Goal: Task Accomplishment & Management: Manage account settings

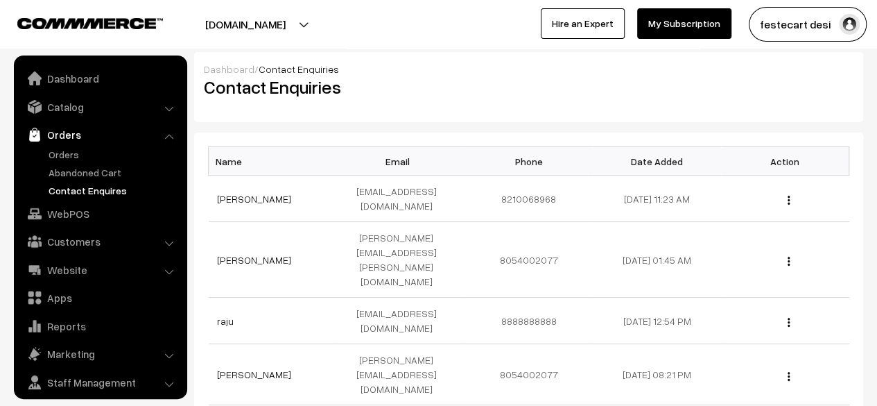
scroll to position [37, 0]
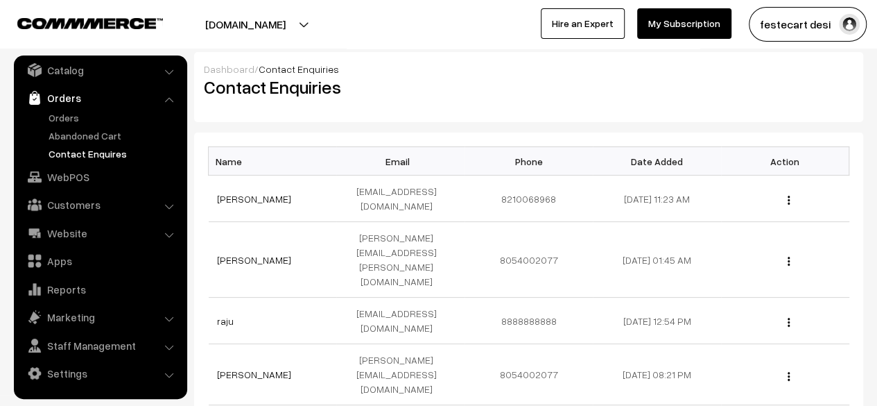
click at [465, 130] on div "Dashboard / Contact Enquiries Contact Enquiries Name Email Phone Date Added Act…" at bounding box center [528, 253] width 669 height 402
click at [76, 114] on link "Orders" at bounding box center [113, 117] width 137 height 15
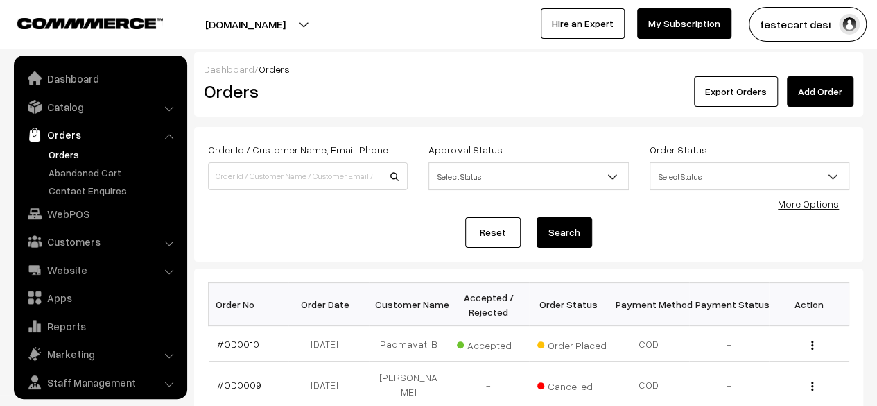
scroll to position [37, 0]
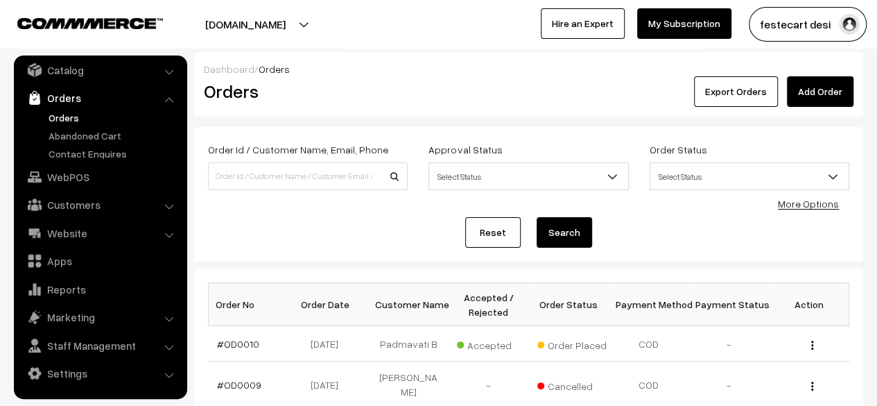
click at [681, 223] on div "Reset Search" at bounding box center [528, 232] width 641 height 31
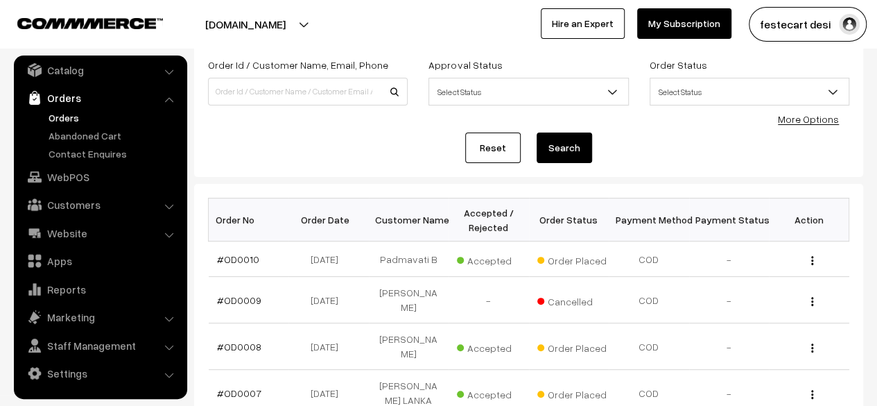
scroll to position [84, 0]
click at [709, 88] on span "Select Status" at bounding box center [749, 92] width 198 height 24
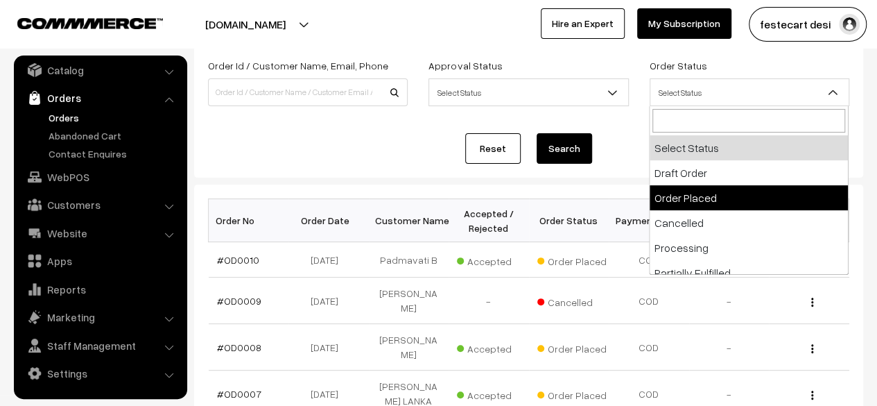
select select "2"
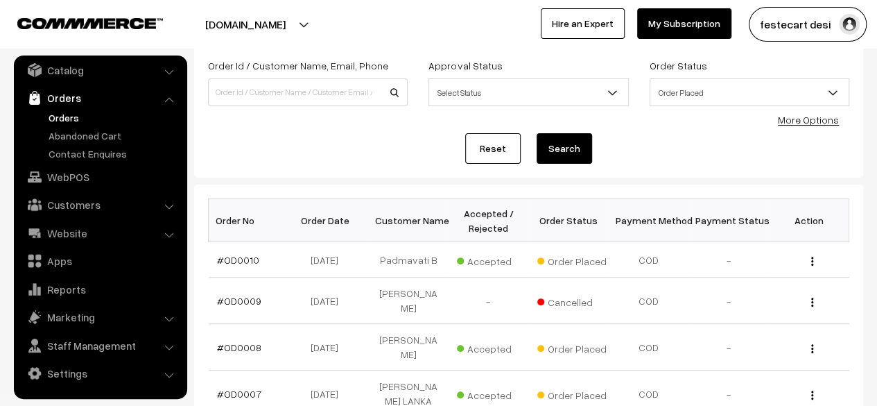
click at [566, 152] on button "Search" at bounding box center [564, 148] width 55 height 31
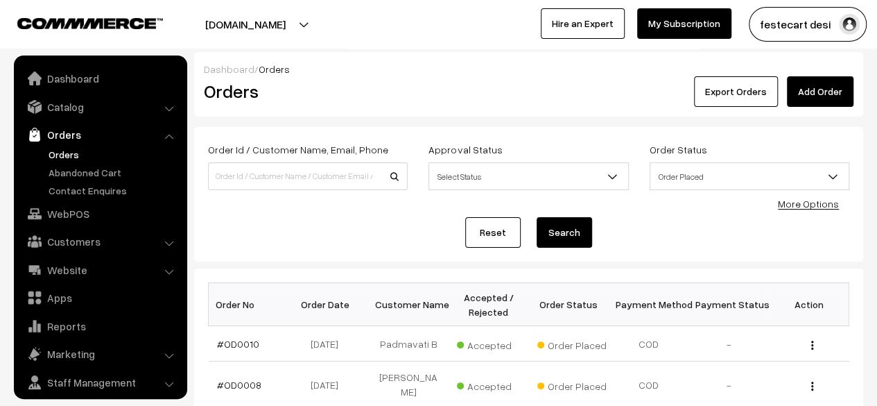
scroll to position [37, 0]
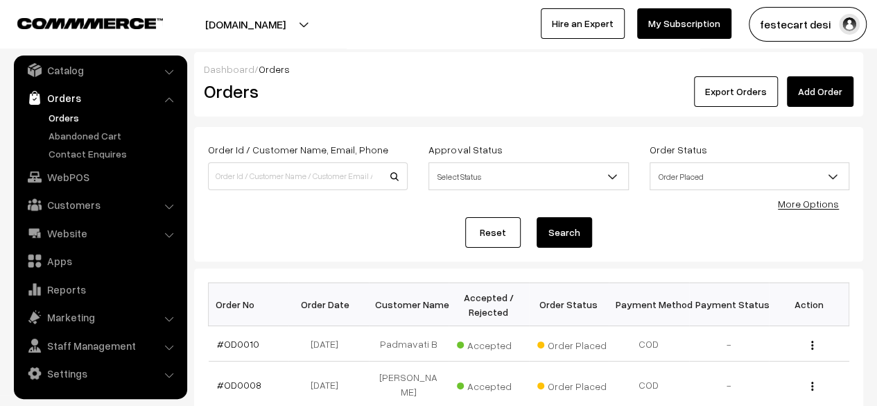
click at [397, 232] on div "Reset Search" at bounding box center [528, 232] width 641 height 31
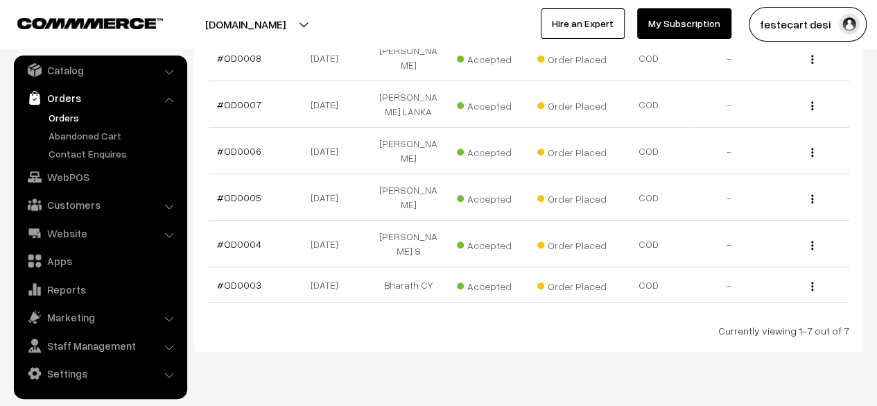
scroll to position [176, 0]
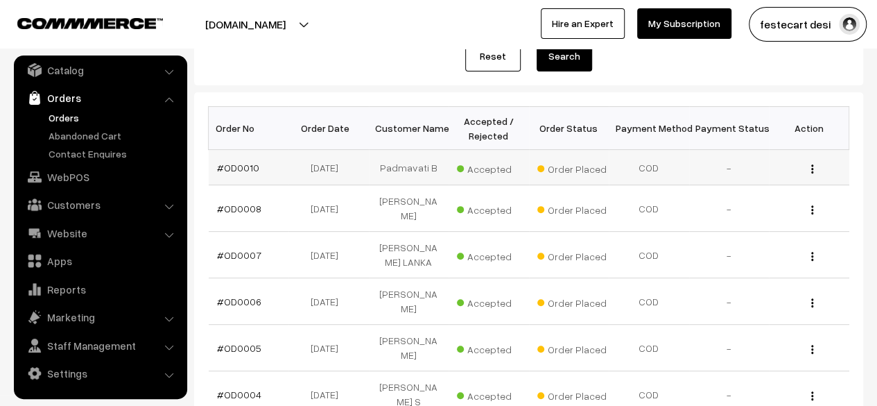
click at [811, 167] on img "button" at bounding box center [812, 168] width 2 height 9
click at [746, 89] on div "Dashboard / Orders Orders Export Orders Add Order Order Id / Customer Name, Ema…" at bounding box center [528, 189] width 669 height 626
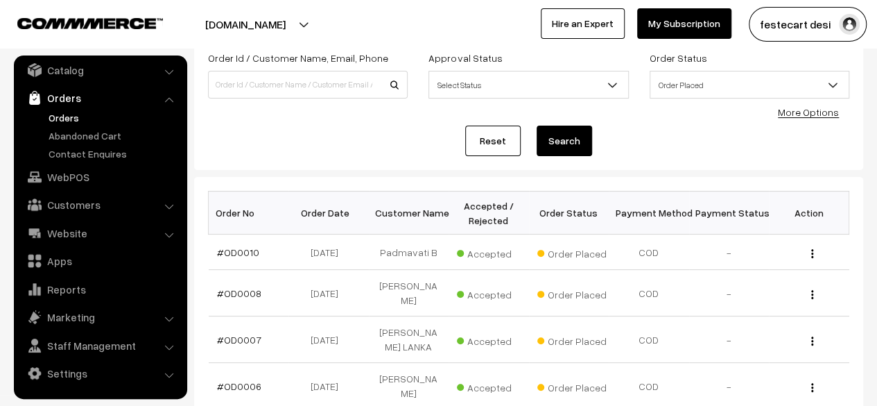
scroll to position [91, 0]
click at [239, 247] on link "#OD0010" at bounding box center [238, 253] width 42 height 12
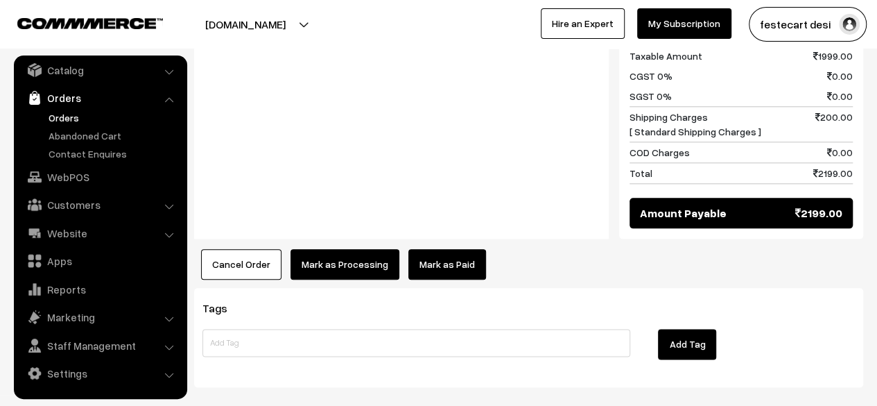
scroll to position [684, 0]
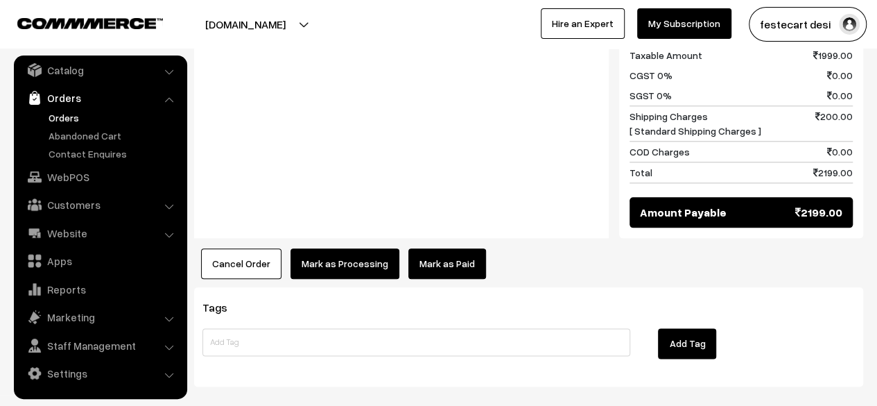
click at [348, 248] on button "Mark as Processing" at bounding box center [345, 263] width 109 height 31
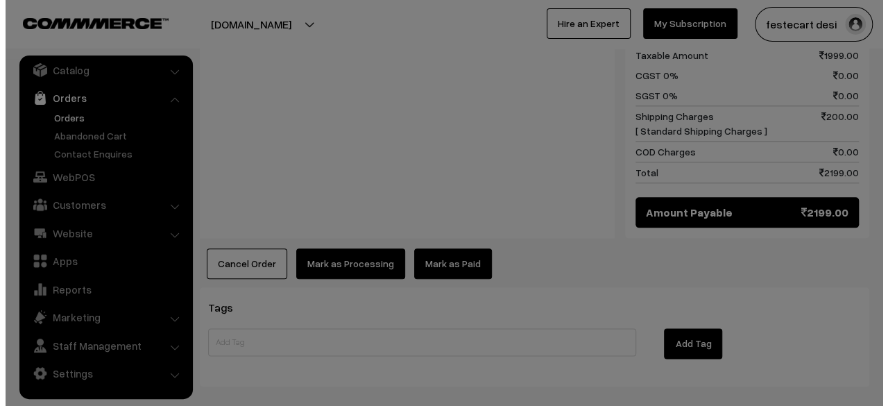
scroll to position [686, 0]
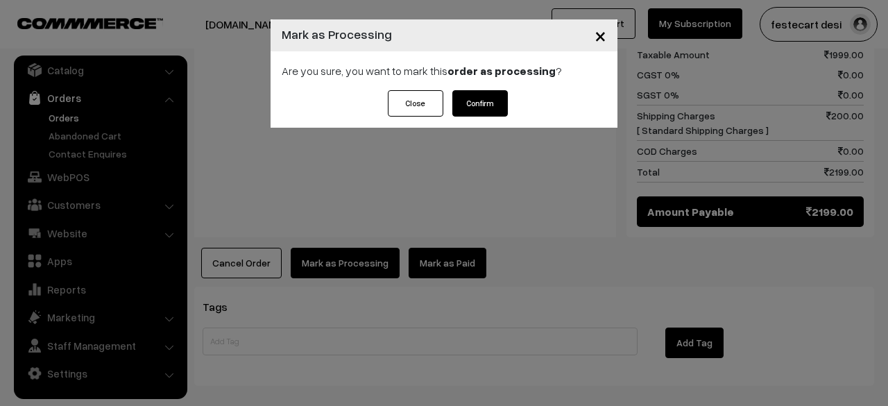
click at [483, 105] on button "Confirm" at bounding box center [479, 103] width 55 height 26
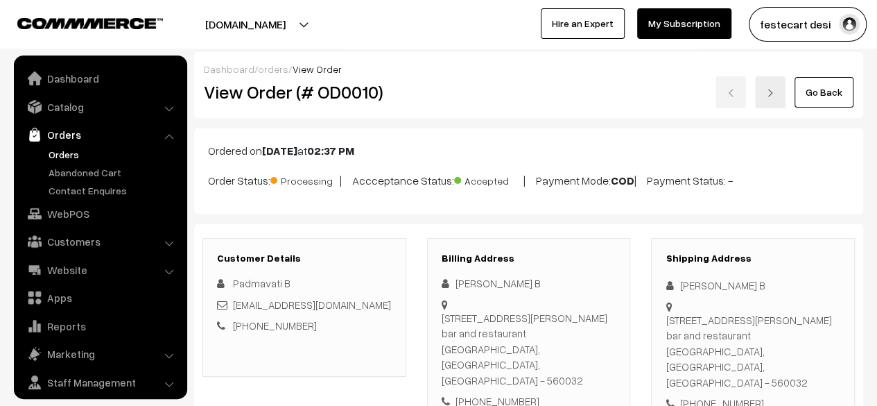
scroll to position [37, 0]
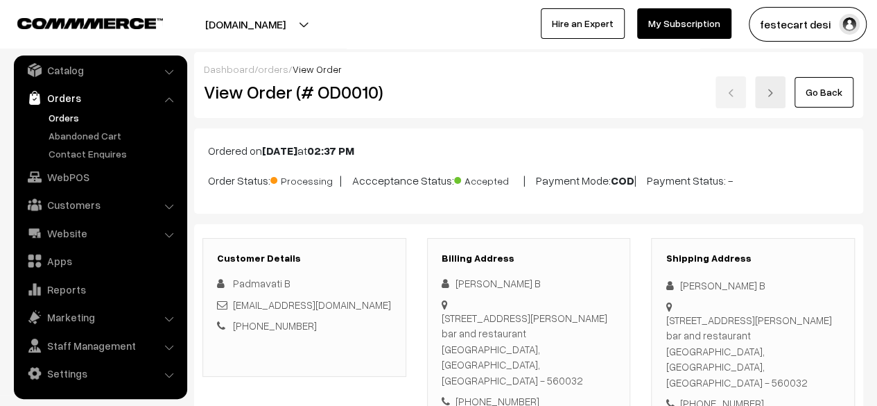
click at [67, 119] on link "Orders" at bounding box center [113, 117] width 137 height 15
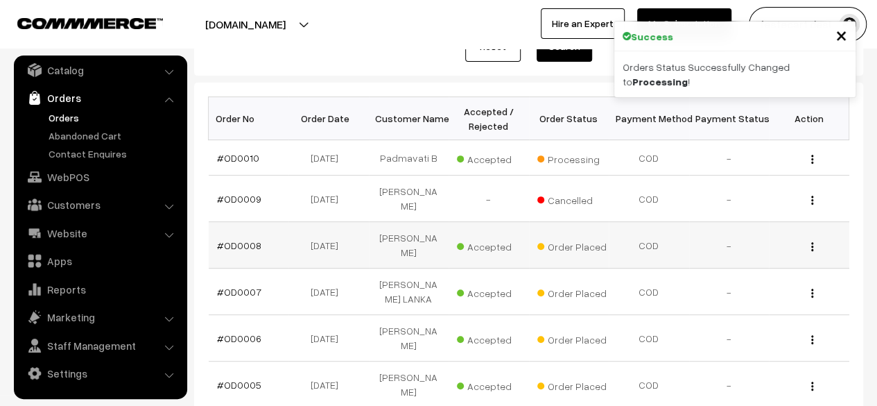
scroll to position [187, 0]
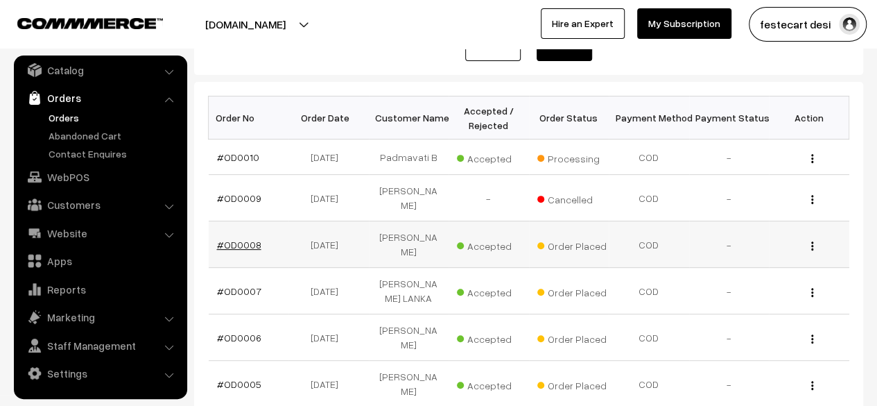
click at [238, 239] on link "#OD0008" at bounding box center [239, 245] width 44 height 12
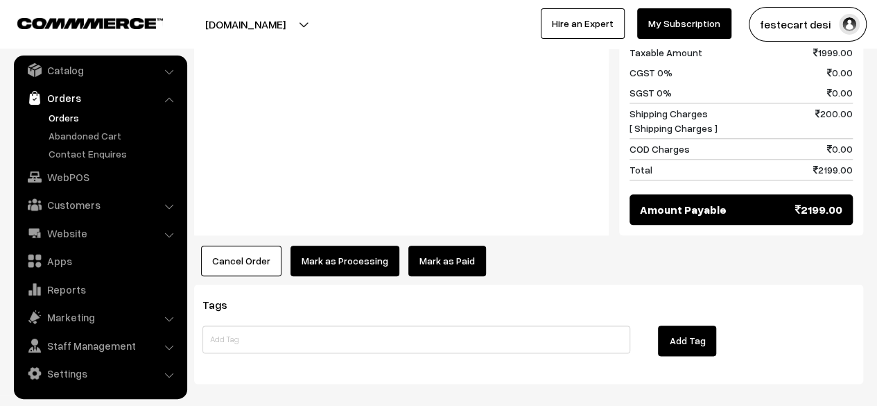
scroll to position [707, 0]
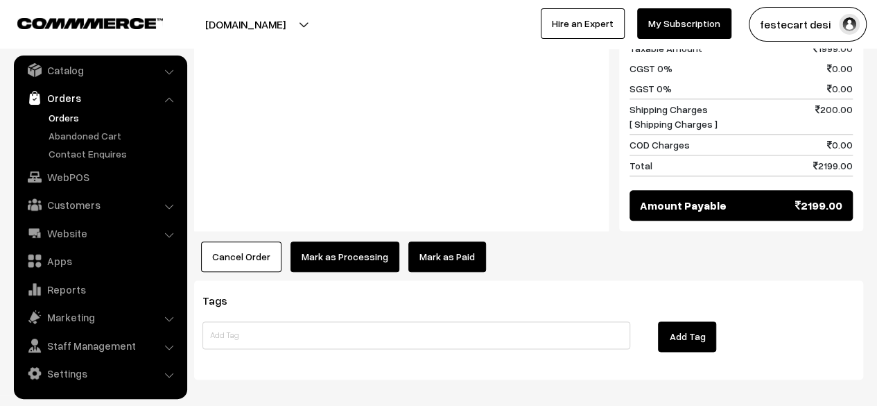
click at [352, 241] on button "Mark as Processing" at bounding box center [345, 256] width 109 height 31
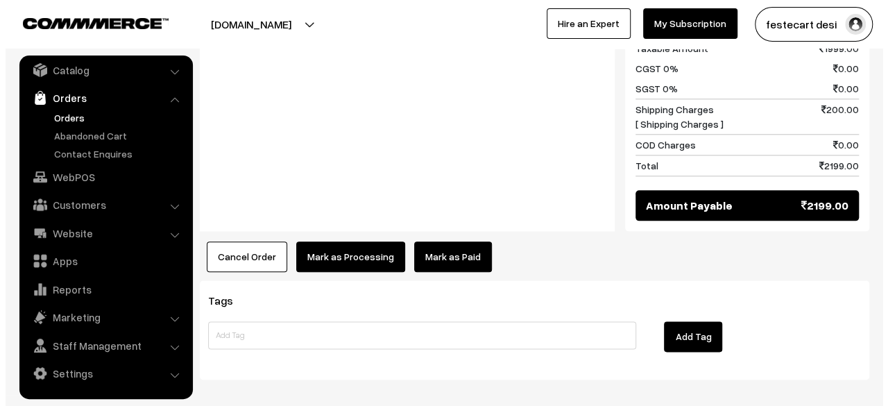
scroll to position [708, 0]
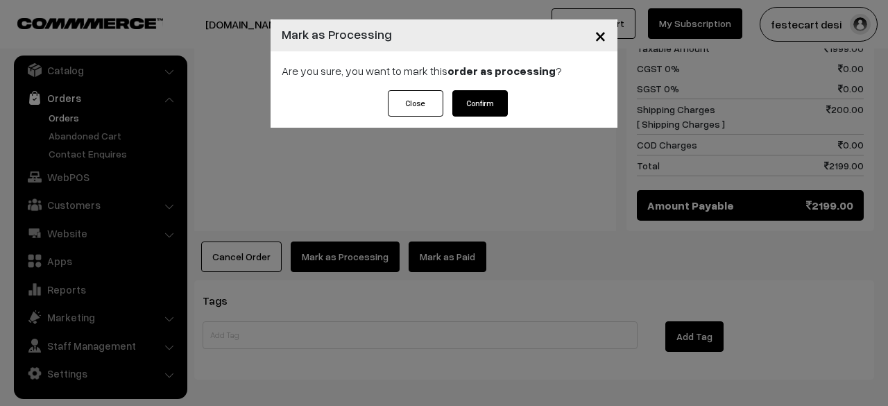
click at [478, 105] on button "Confirm" at bounding box center [479, 103] width 55 height 26
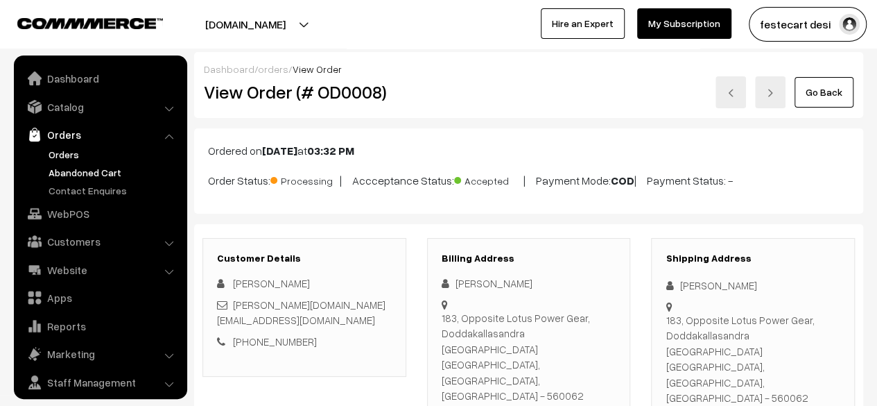
scroll to position [37, 0]
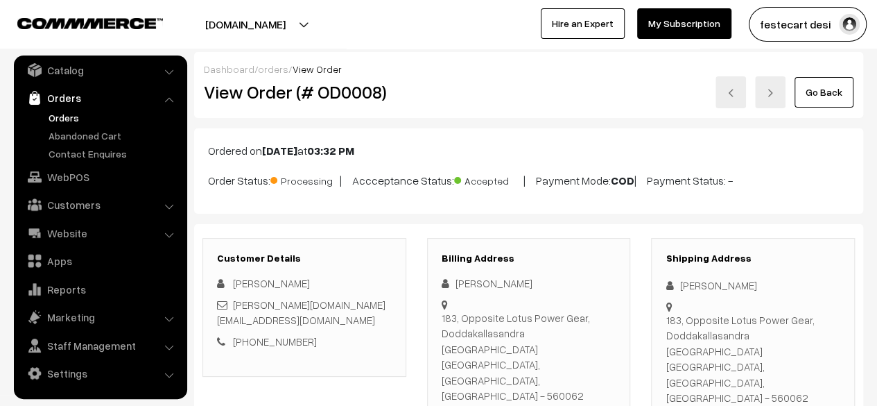
click at [67, 116] on link "Orders" at bounding box center [113, 117] width 137 height 15
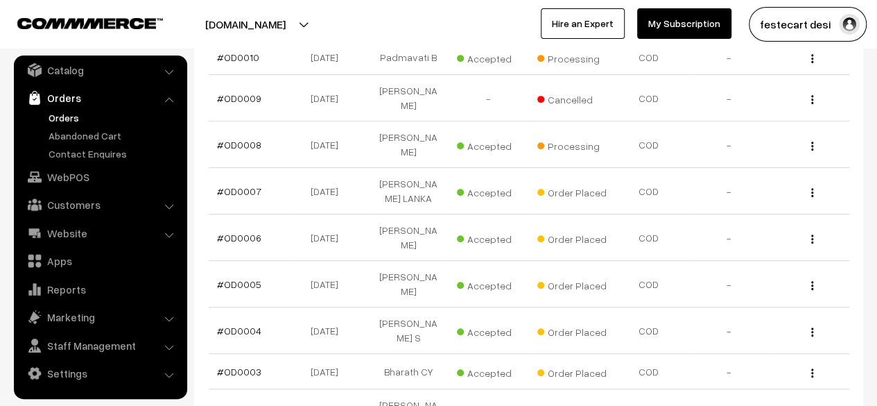
scroll to position [287, 0]
click at [236, 184] on link "#OD0007" at bounding box center [239, 190] width 44 height 12
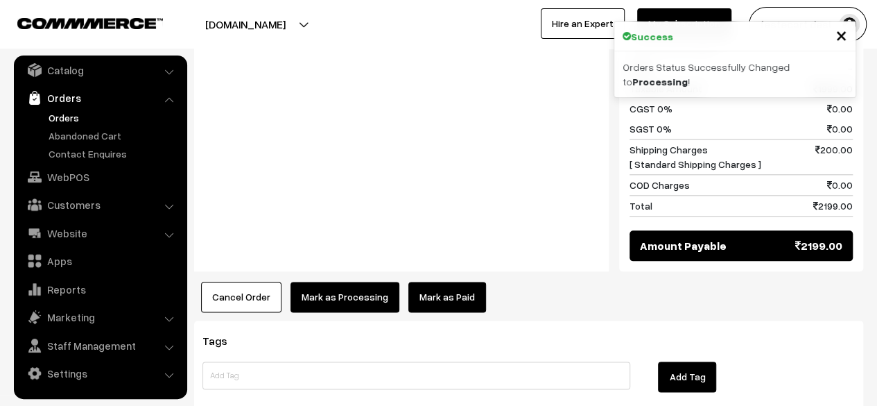
scroll to position [718, 0]
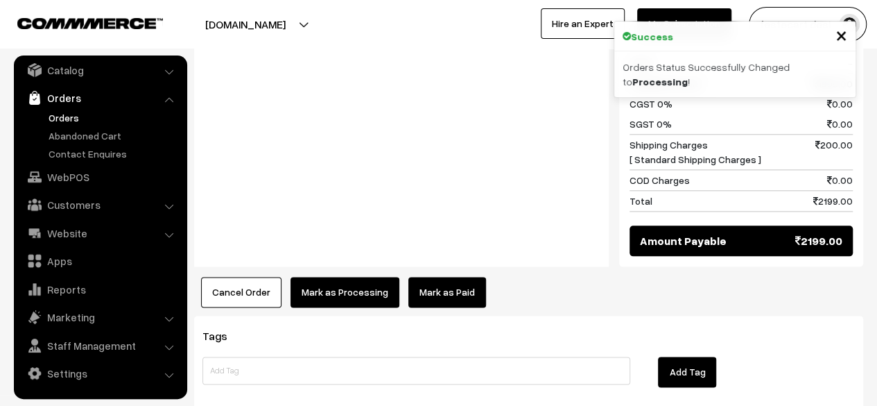
click at [343, 277] on button "Mark as Processing" at bounding box center [345, 292] width 109 height 31
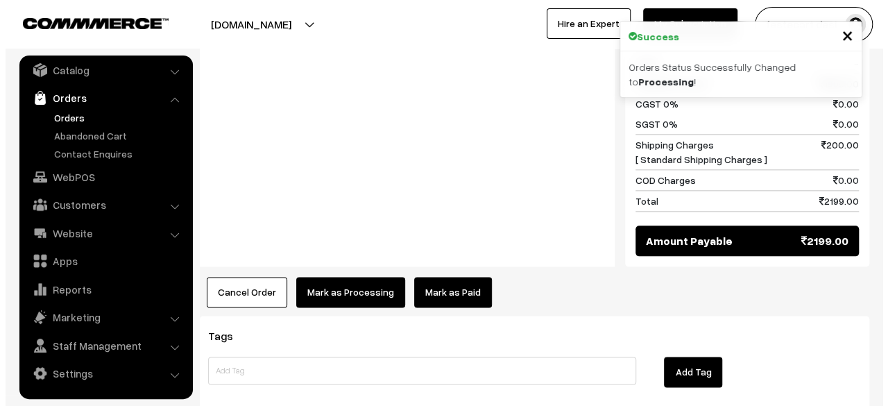
scroll to position [720, 0]
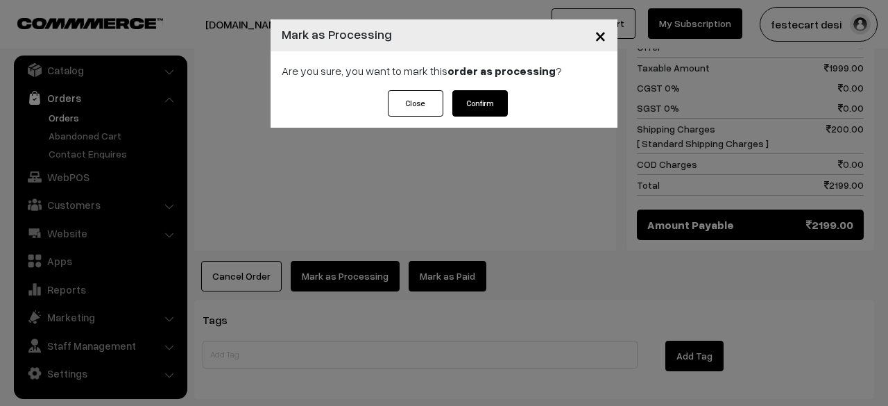
click at [481, 103] on button "Confirm" at bounding box center [479, 103] width 55 height 26
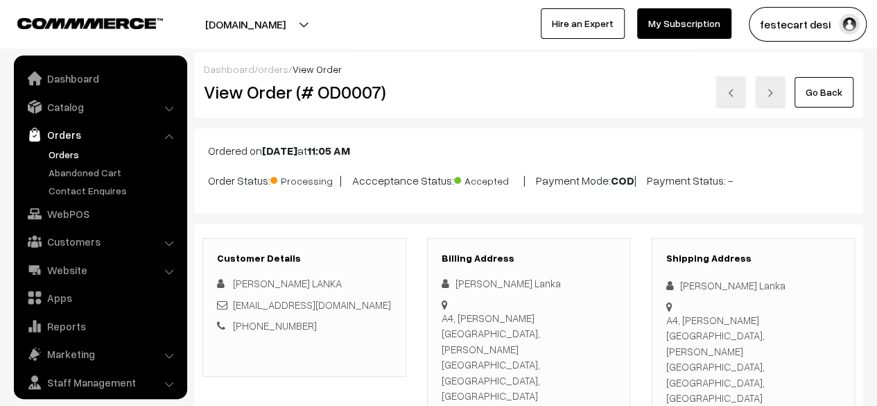
scroll to position [37, 0]
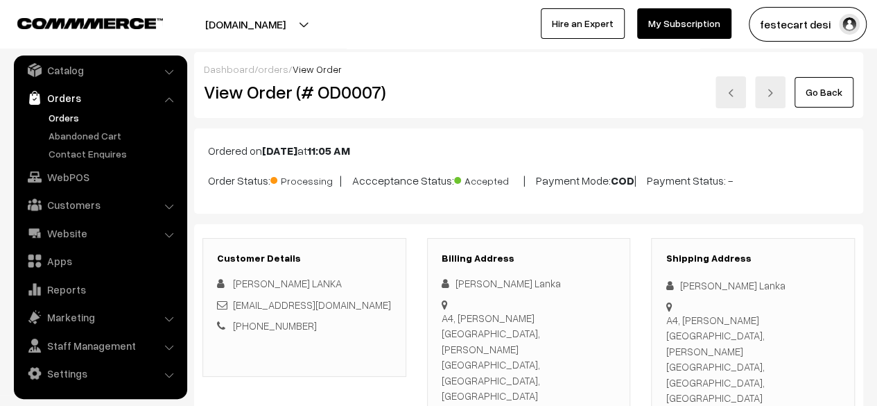
click at [69, 114] on link "Orders" at bounding box center [113, 117] width 137 height 15
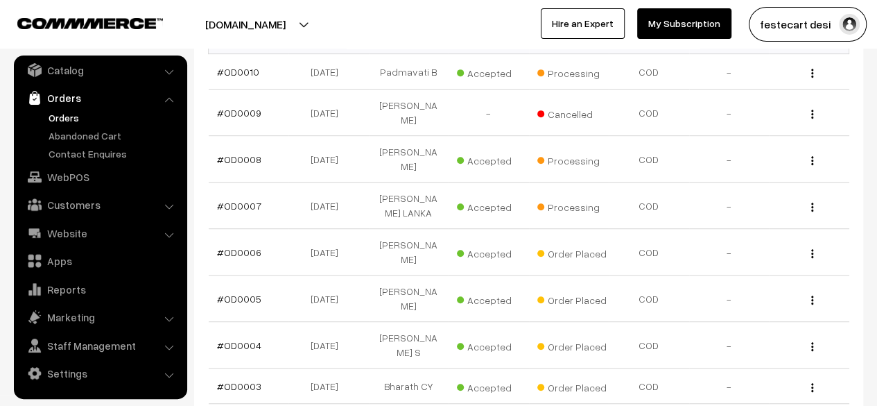
scroll to position [324, 0]
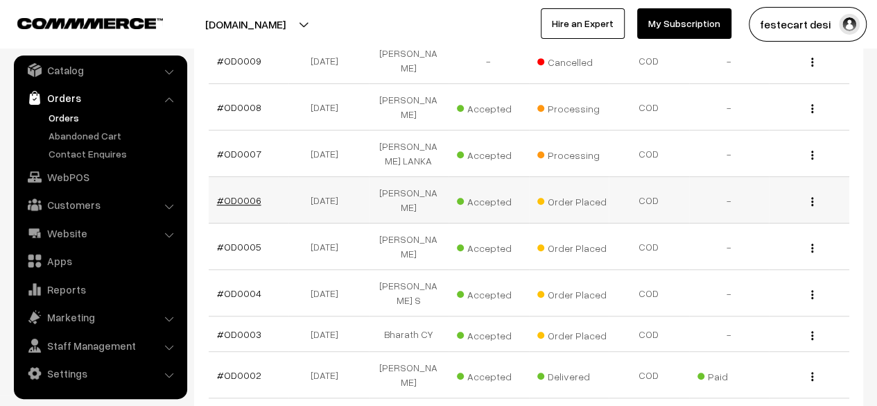
click at [248, 194] on link "#OD0006" at bounding box center [239, 200] width 44 height 12
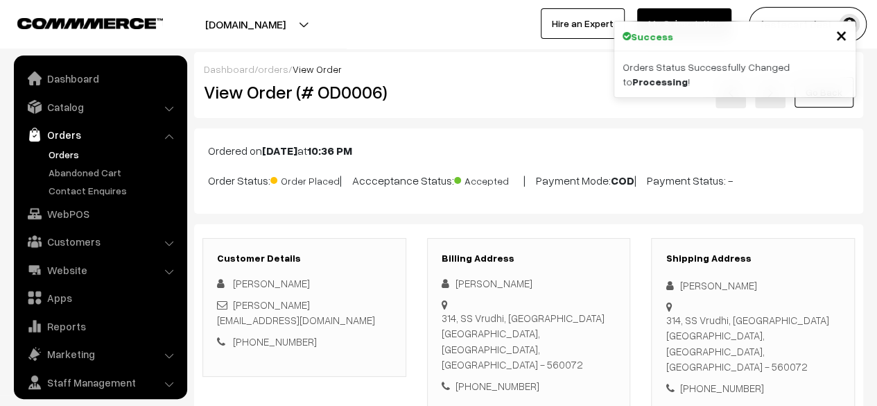
scroll to position [37, 0]
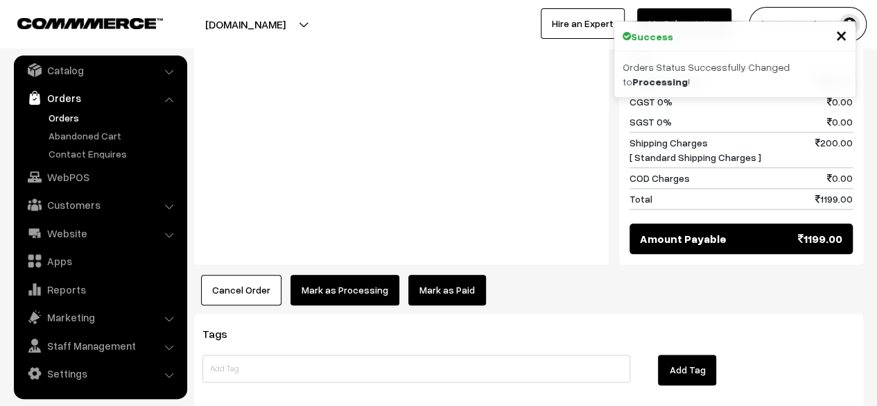
click at [354, 275] on button "Mark as Processing" at bounding box center [345, 290] width 109 height 31
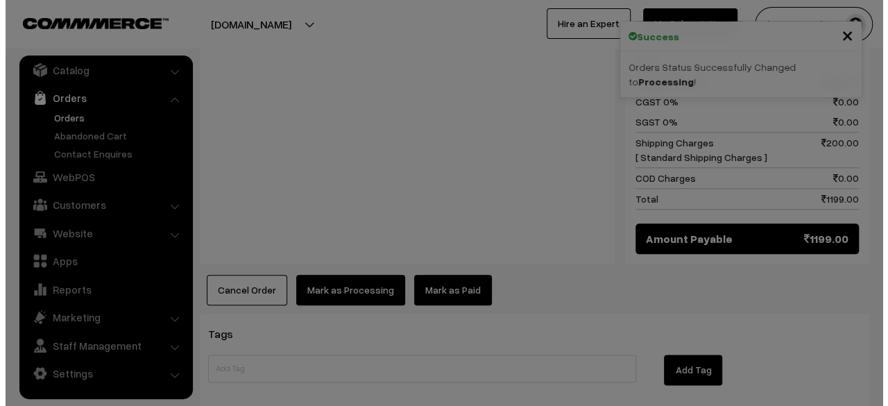
scroll to position [643, 0]
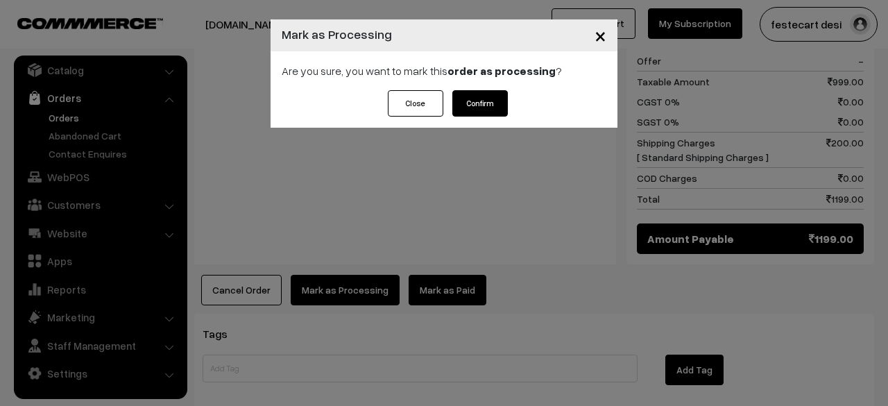
click at [488, 111] on button "Confirm" at bounding box center [479, 103] width 55 height 26
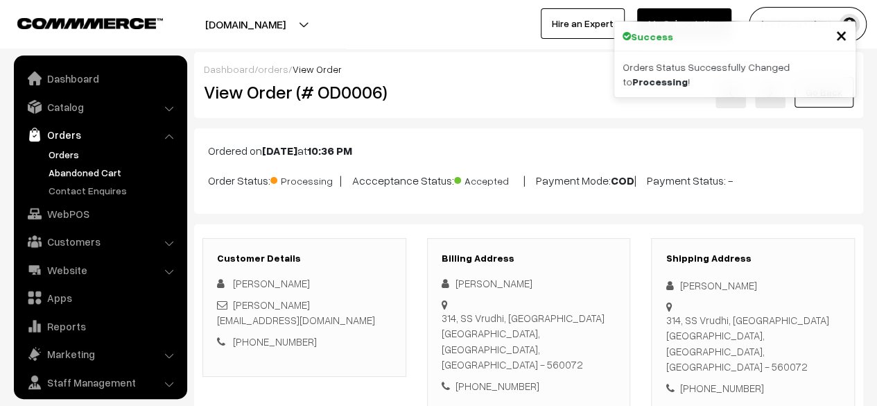
scroll to position [37, 0]
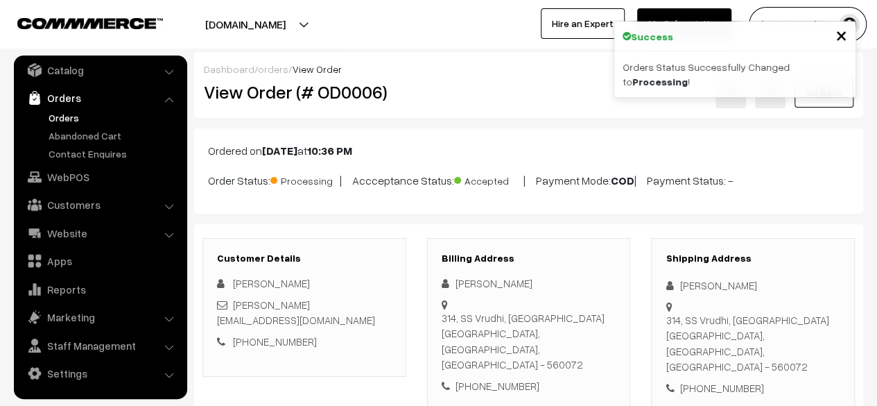
click at [68, 119] on link "Orders" at bounding box center [113, 117] width 137 height 15
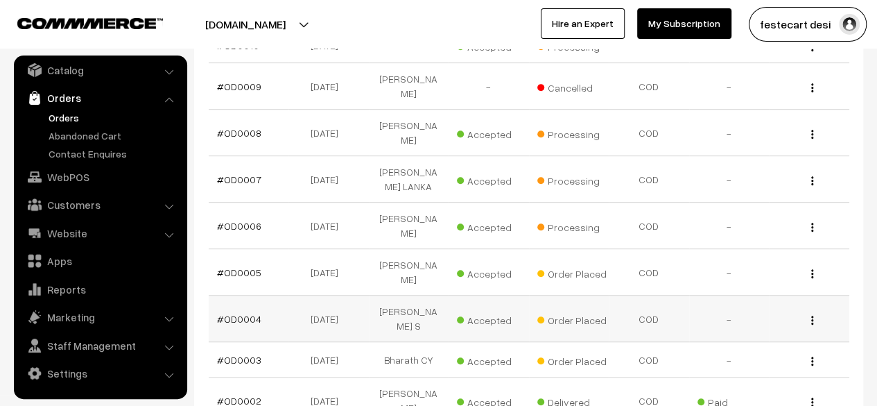
scroll to position [340, 0]
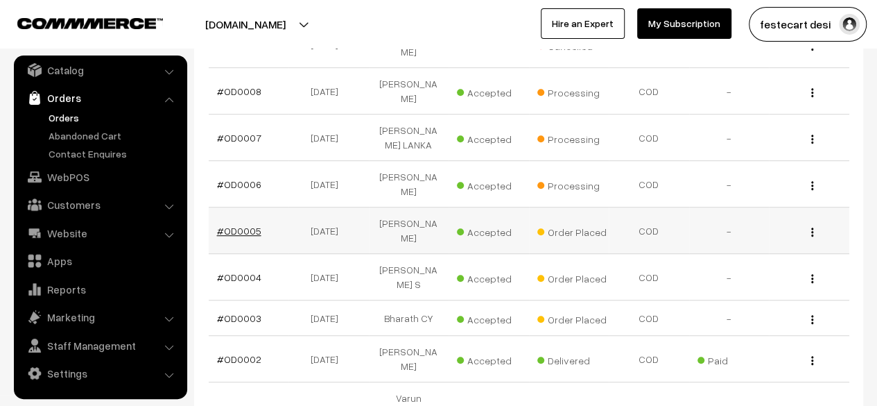
click at [237, 225] on link "#OD0005" at bounding box center [239, 231] width 44 height 12
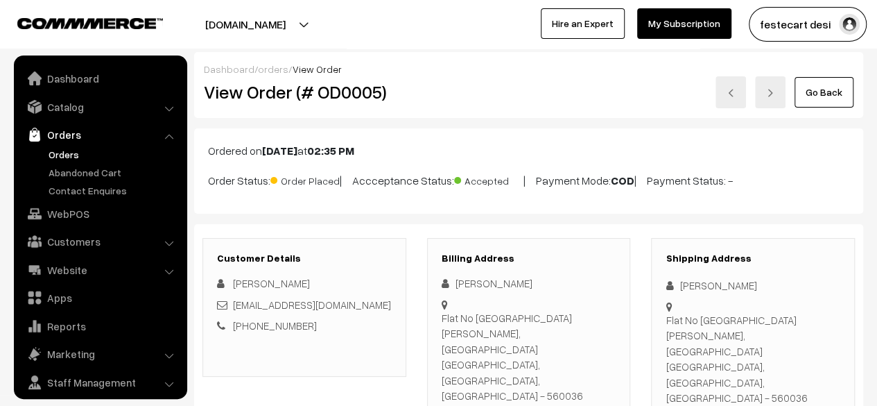
scroll to position [37, 0]
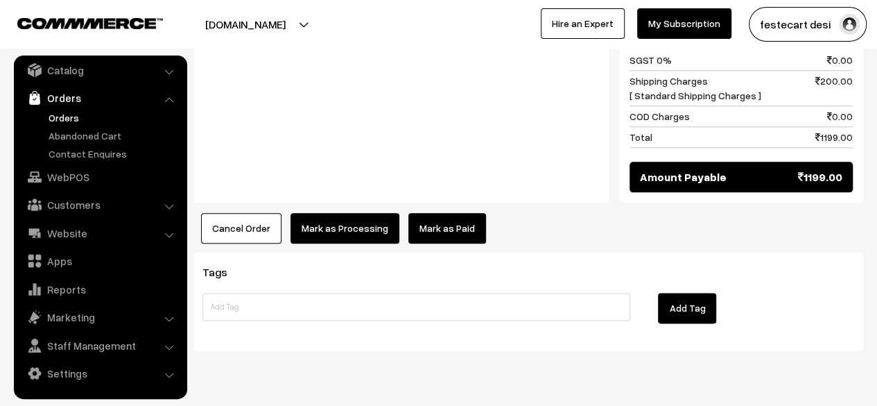
click at [344, 213] on button "Mark as Processing" at bounding box center [345, 228] width 109 height 31
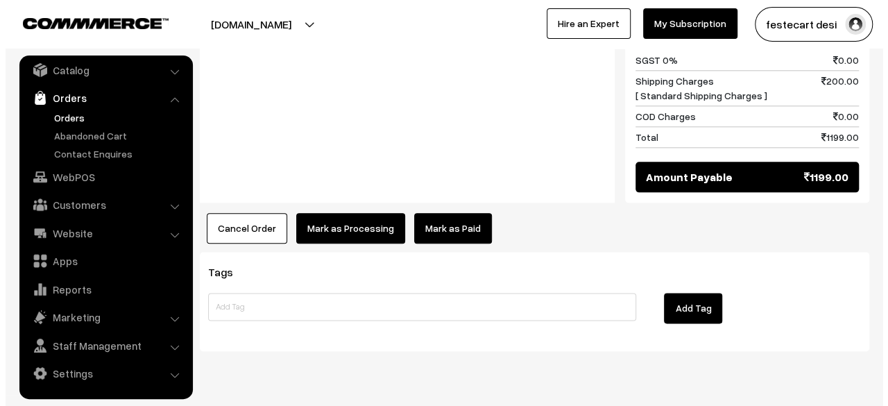
scroll to position [721, 0]
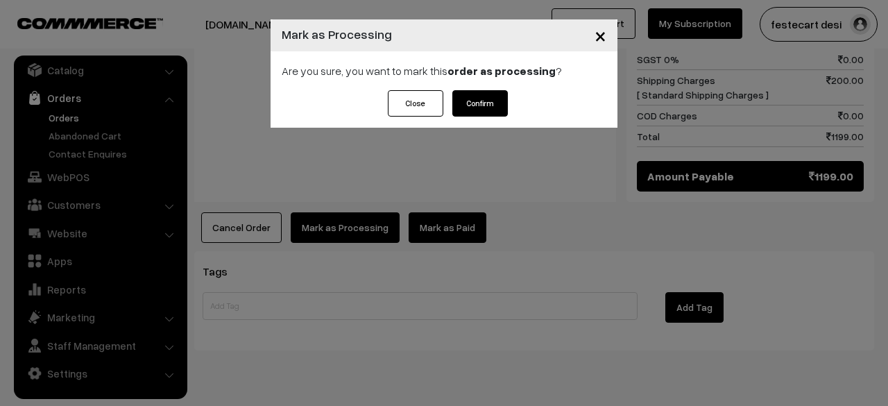
click at [480, 106] on button "Confirm" at bounding box center [479, 103] width 55 height 26
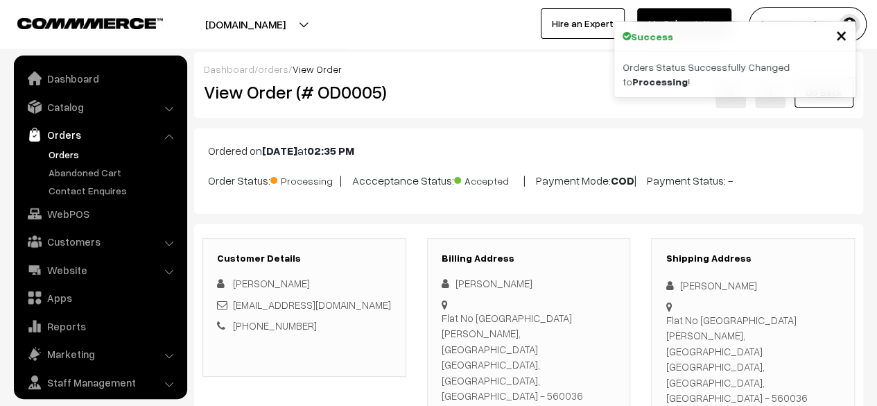
scroll to position [37, 0]
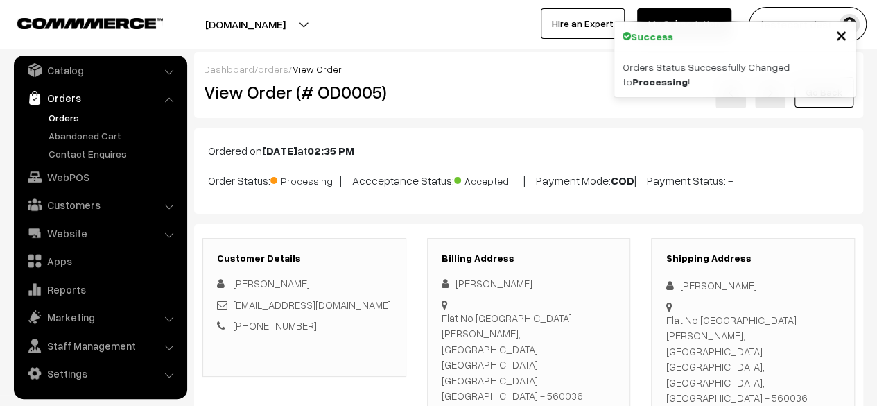
click at [67, 117] on link "Orders" at bounding box center [113, 117] width 137 height 15
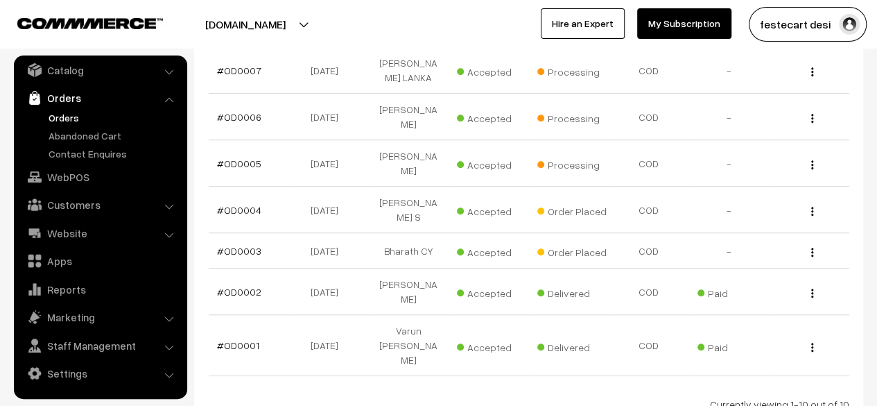
scroll to position [408, 0]
click at [231, 203] on link "#OD0004" at bounding box center [239, 209] width 44 height 12
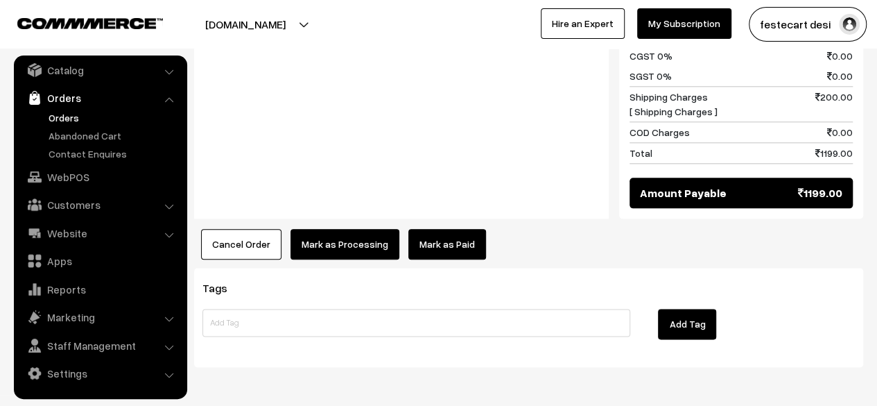
scroll to position [720, 0]
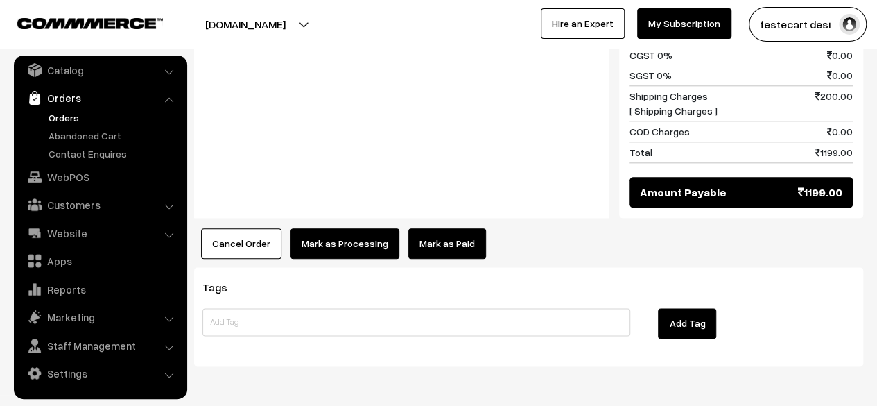
click at [341, 228] on button "Mark as Processing" at bounding box center [345, 243] width 109 height 31
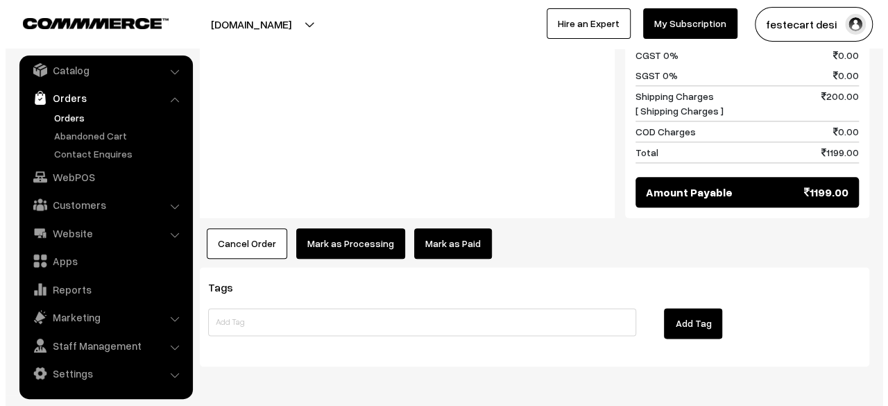
scroll to position [705, 0]
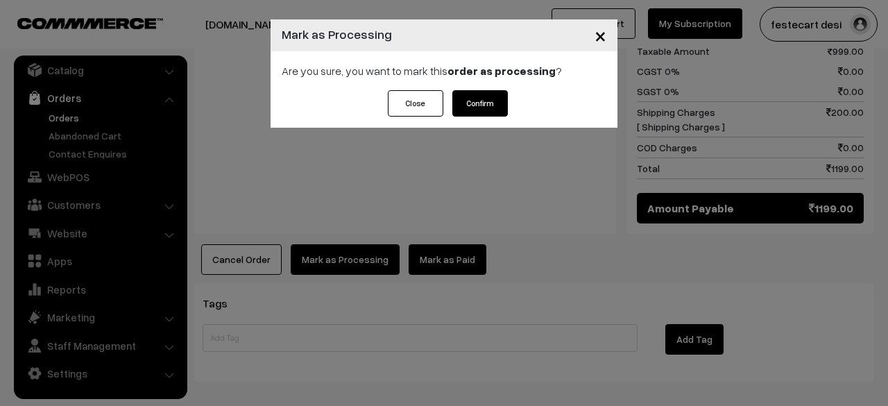
click at [480, 102] on button "Confirm" at bounding box center [479, 103] width 55 height 26
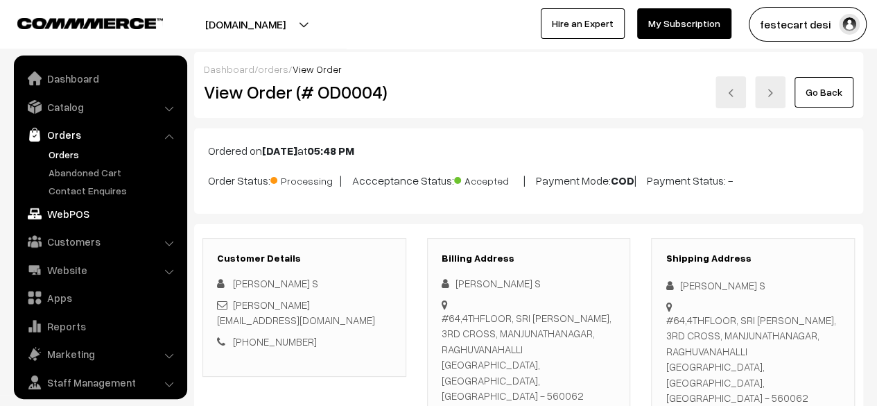
scroll to position [37, 0]
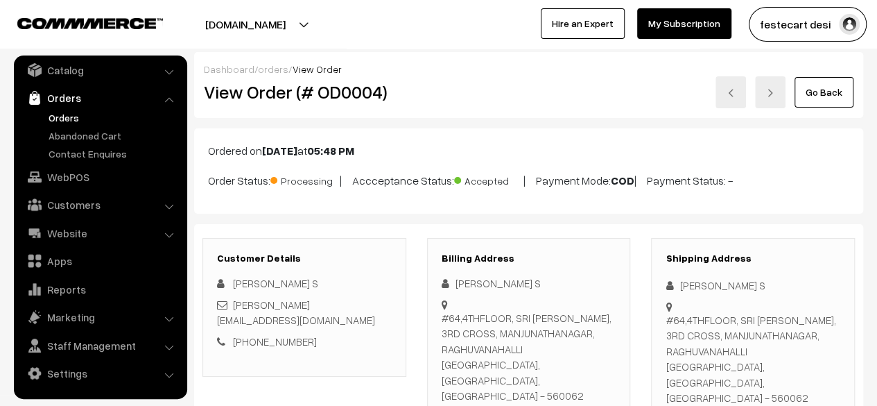
click at [64, 117] on link "Orders" at bounding box center [113, 117] width 137 height 15
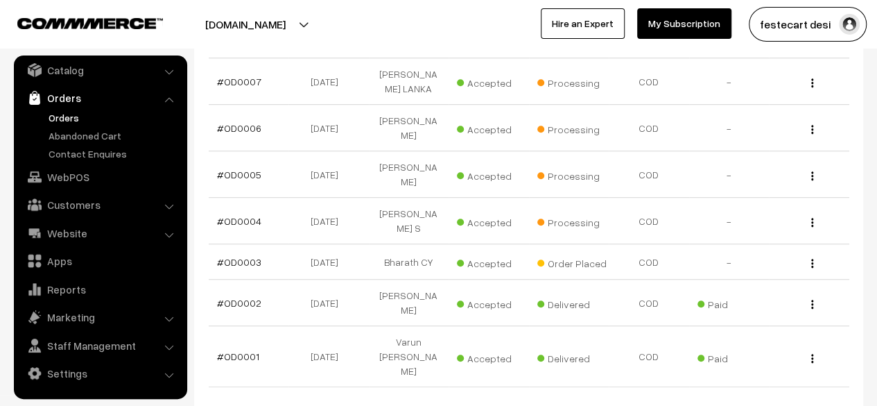
scroll to position [398, 0]
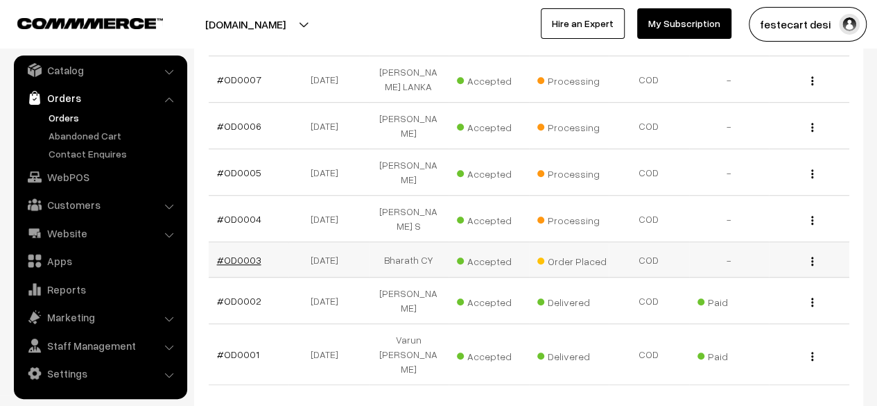
click at [239, 254] on link "#OD0003" at bounding box center [239, 260] width 44 height 12
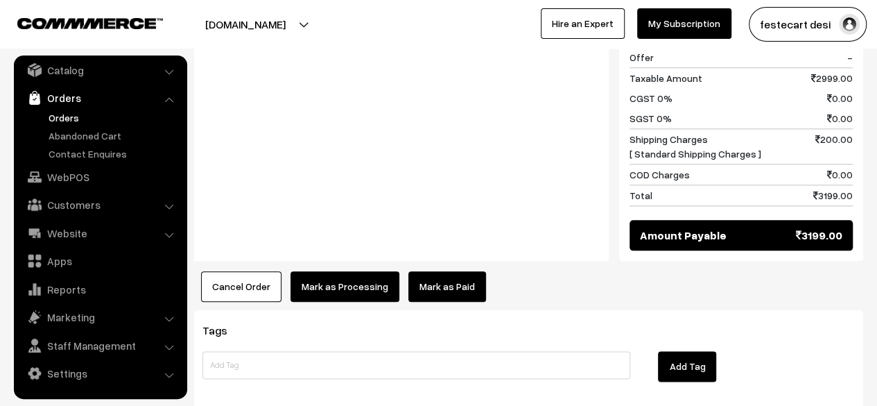
scroll to position [667, 0]
click at [344, 271] on button "Mark as Processing" at bounding box center [345, 286] width 109 height 31
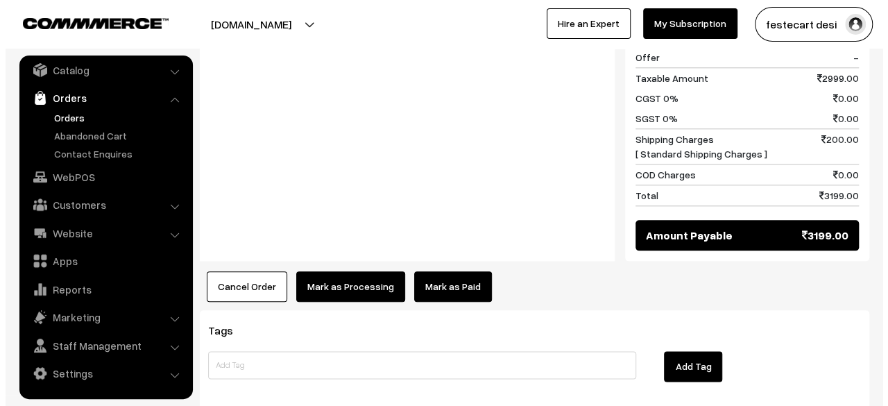
scroll to position [668, 0]
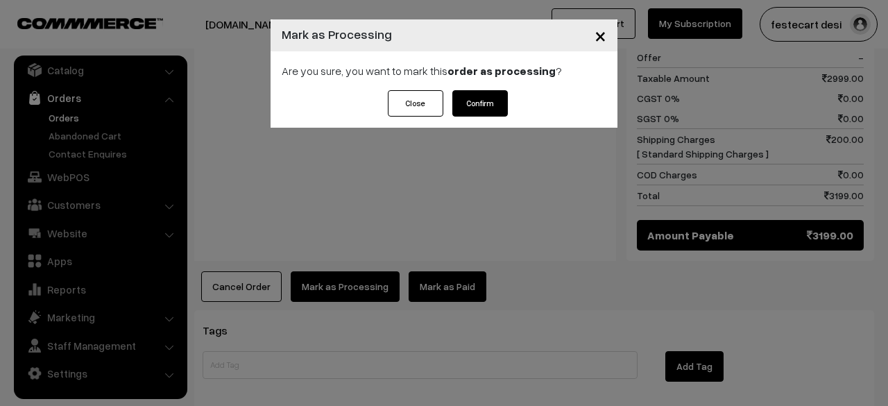
click at [483, 99] on button "Confirm" at bounding box center [479, 103] width 55 height 26
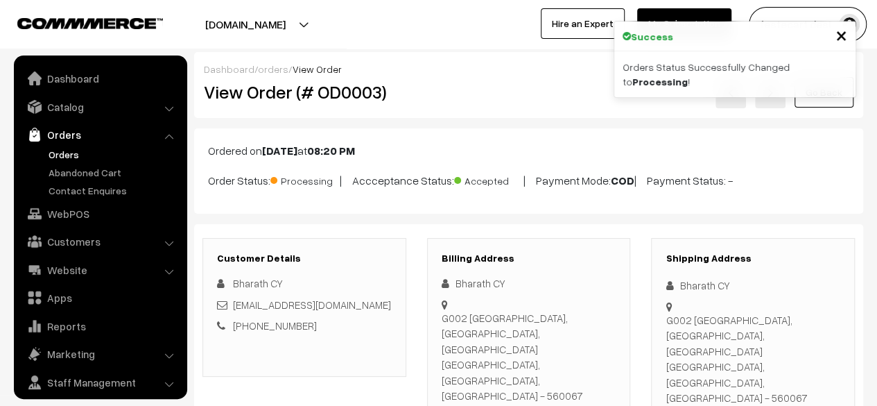
scroll to position [37, 0]
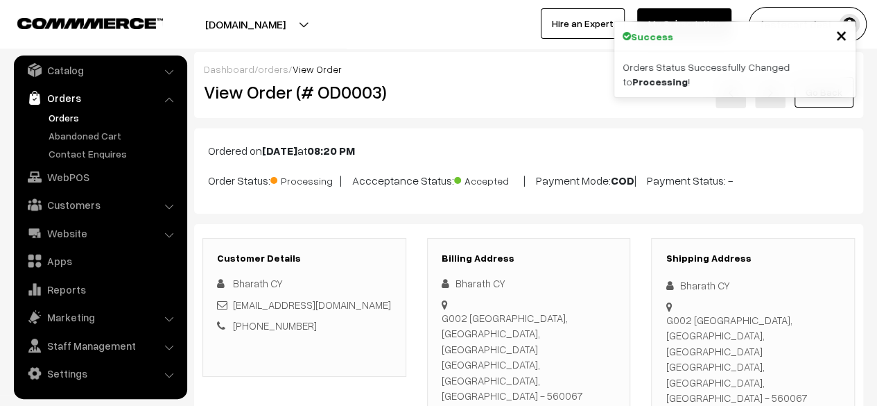
click at [64, 116] on link "Orders" at bounding box center [113, 117] width 137 height 15
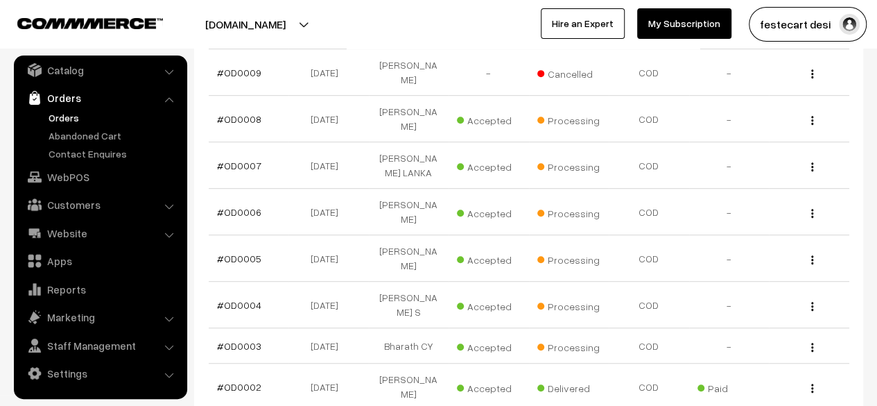
scroll to position [432, 0]
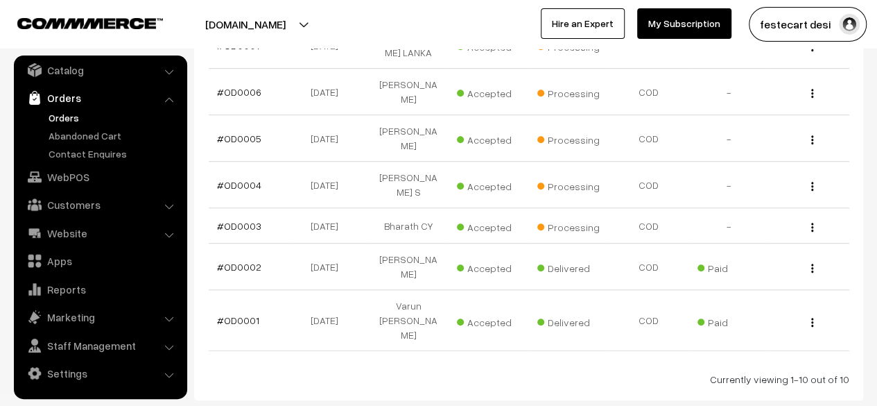
click at [453, 320] on div "Dashboard / Orders Orders Export Orders Add Order Order Id / Customer Name, Ema…" at bounding box center [438, 29] width 877 height 922
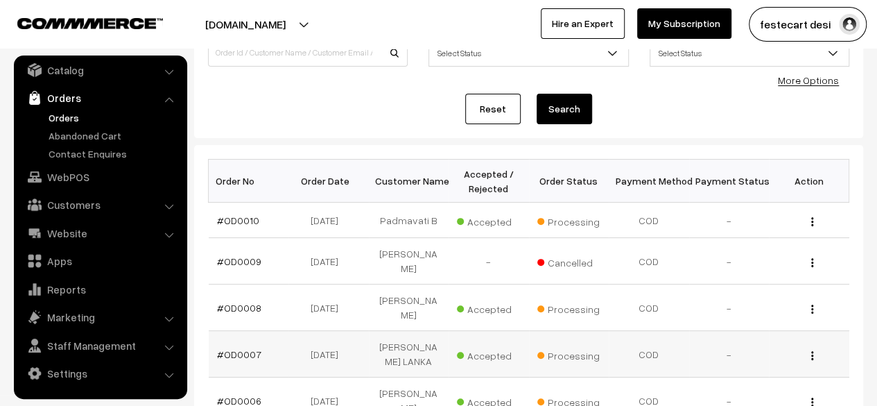
scroll to position [120, 0]
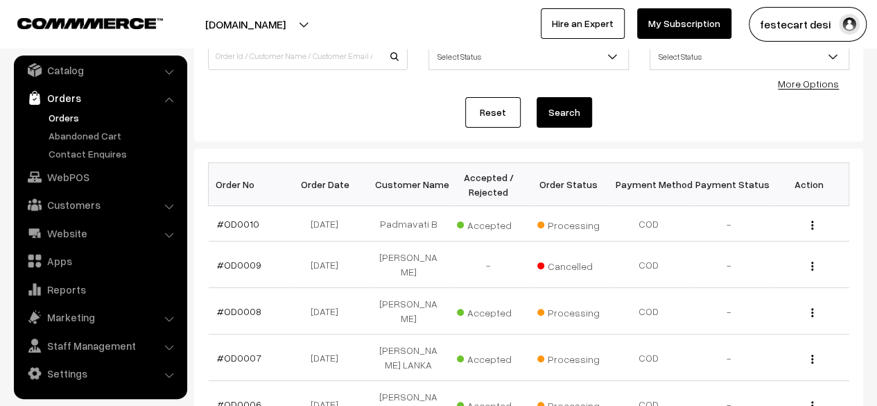
click at [86, 134] on link "Abandoned Cart" at bounding box center [113, 135] width 137 height 15
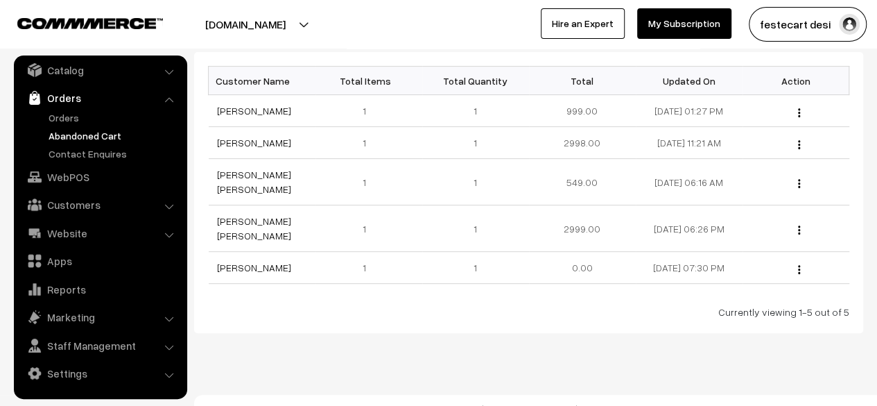
scroll to position [155, 0]
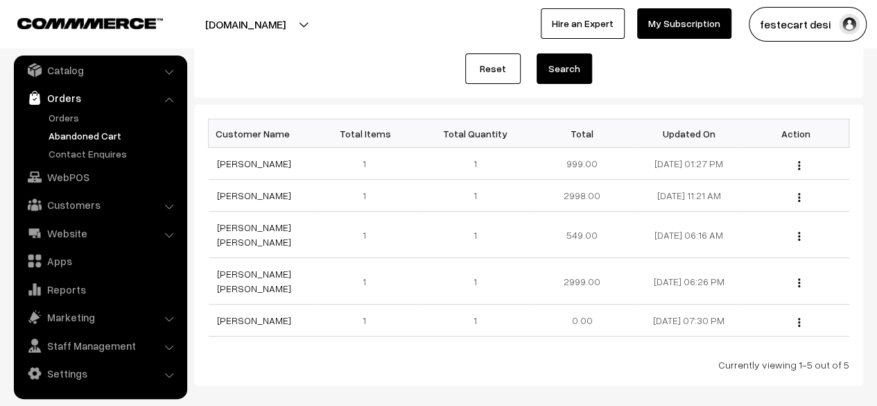
click at [517, 357] on div "Currently viewing 1-5 out of 5" at bounding box center [528, 364] width 641 height 15
click at [513, 357] on div "Currently viewing 1-5 out of 5" at bounding box center [528, 364] width 641 height 15
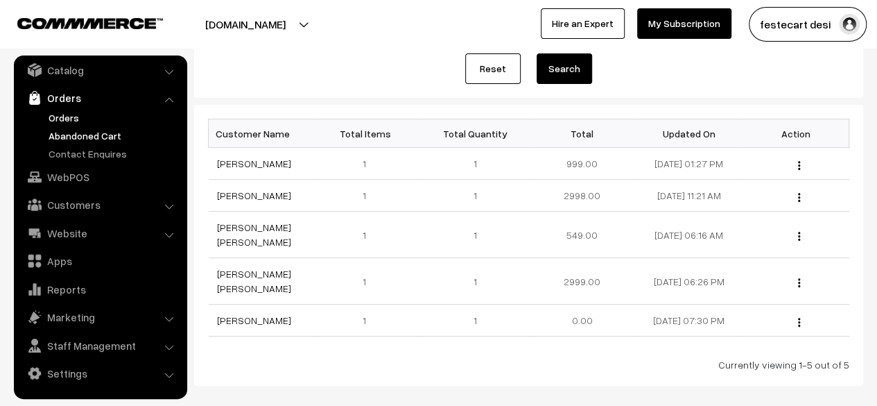
click at [67, 116] on link "Orders" at bounding box center [113, 117] width 137 height 15
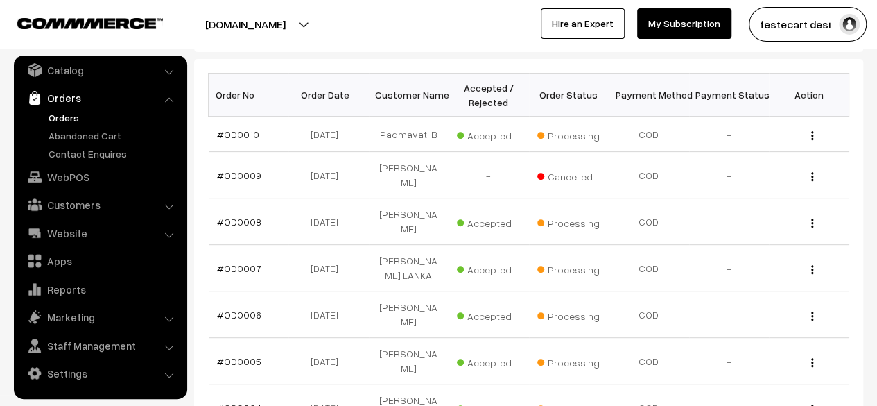
scroll to position [182, 0]
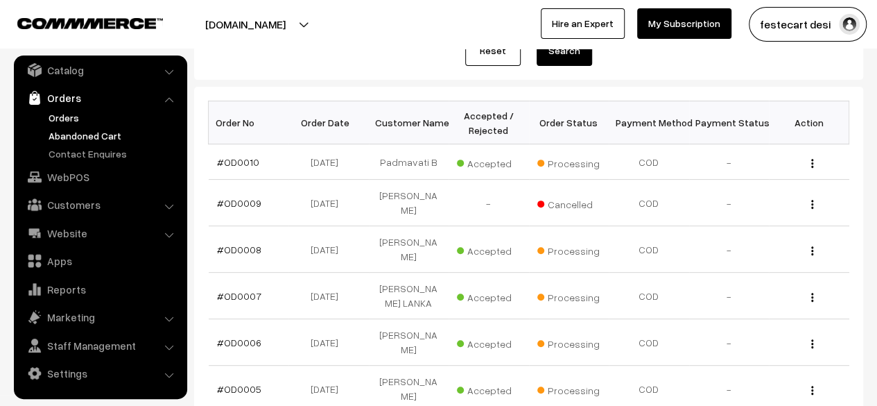
click at [89, 137] on link "Abandoned Cart" at bounding box center [113, 135] width 137 height 15
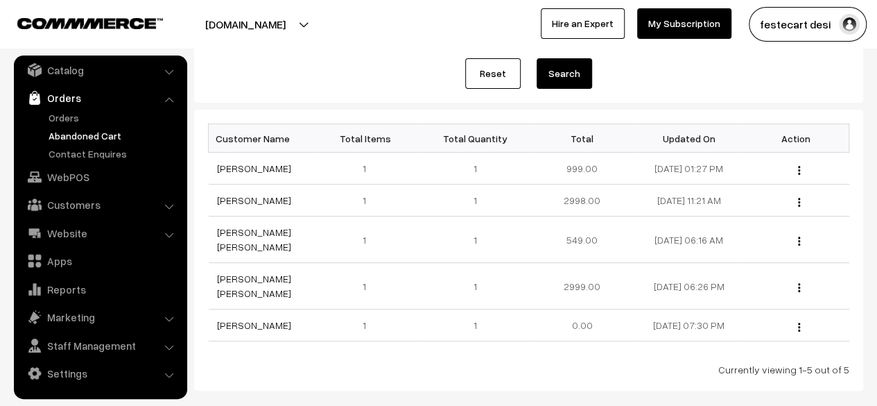
scroll to position [150, 0]
click at [392, 363] on div "Currently viewing 1-5 out of 5" at bounding box center [528, 370] width 641 height 15
click at [94, 152] on link "Contact Enquires" at bounding box center [113, 153] width 137 height 15
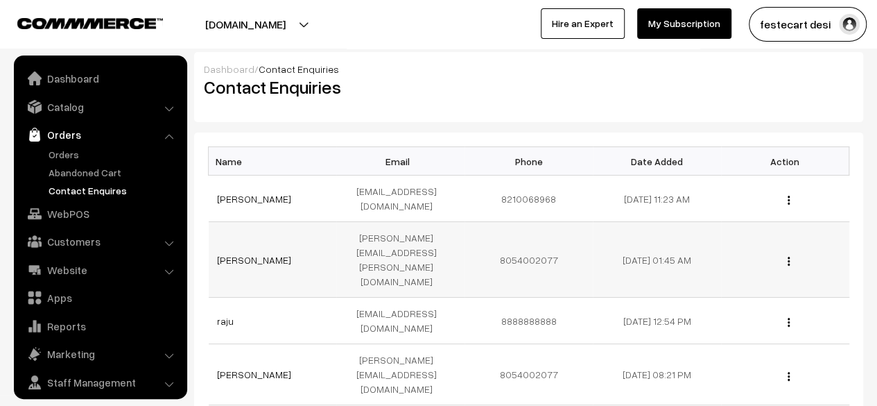
scroll to position [37, 0]
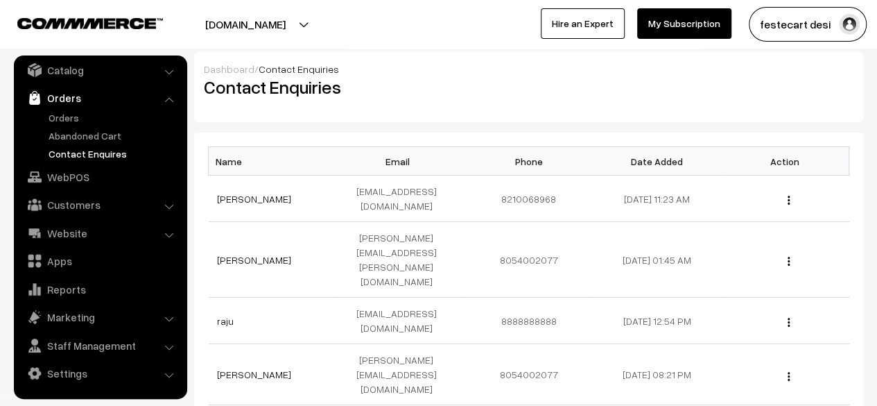
click at [56, 115] on link "Orders" at bounding box center [113, 117] width 137 height 15
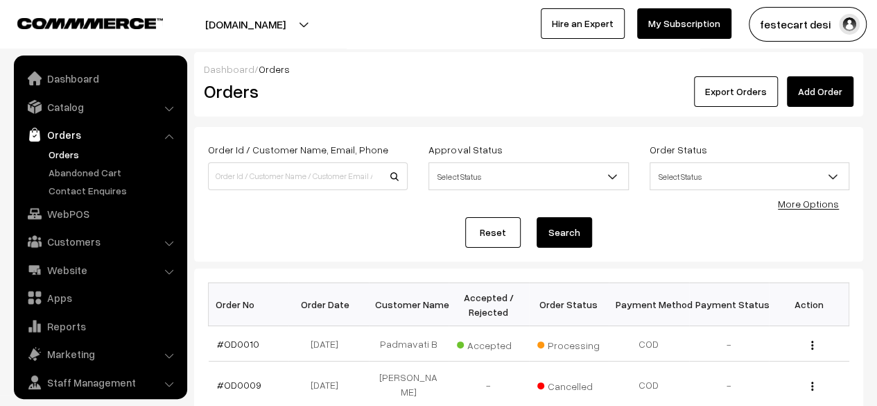
scroll to position [37, 0]
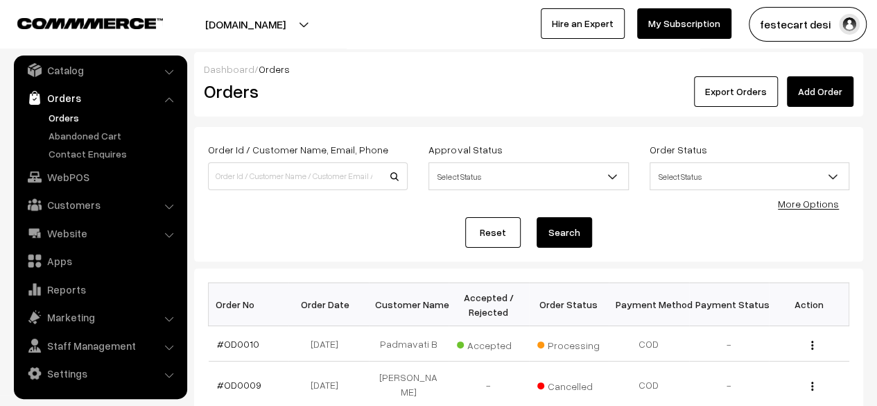
click at [437, 231] on div "Reset Search" at bounding box center [528, 232] width 641 height 31
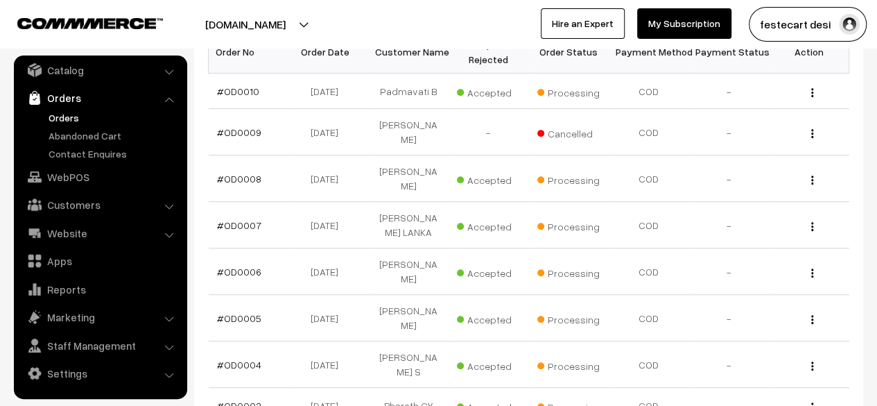
scroll to position [0, 0]
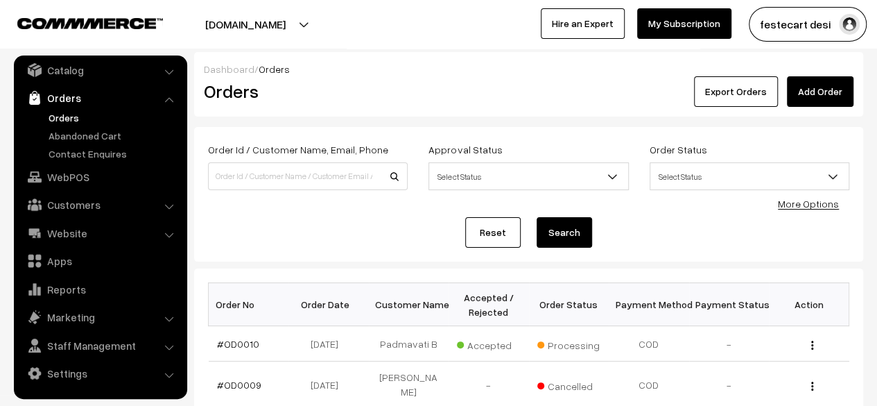
click at [510, 102] on div "Export Orders Add Order" at bounding box center [640, 91] width 426 height 31
click at [528, 246] on div "Reset Search" at bounding box center [528, 232] width 641 height 31
